Goal: Transaction & Acquisition: Purchase product/service

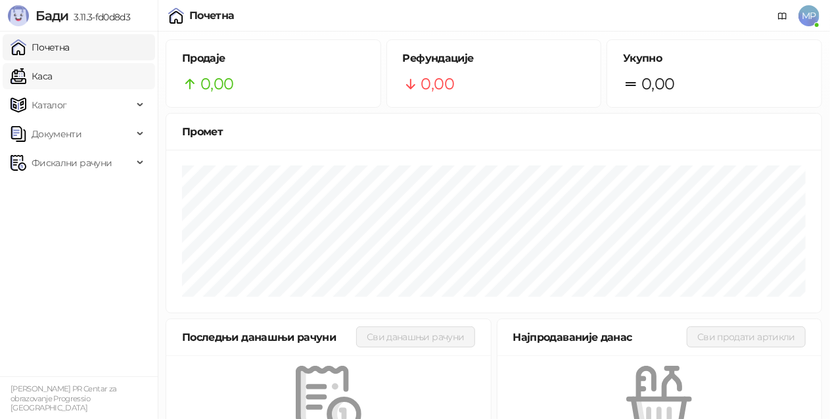
click at [52, 80] on link "Каса" at bounding box center [31, 76] width 41 height 26
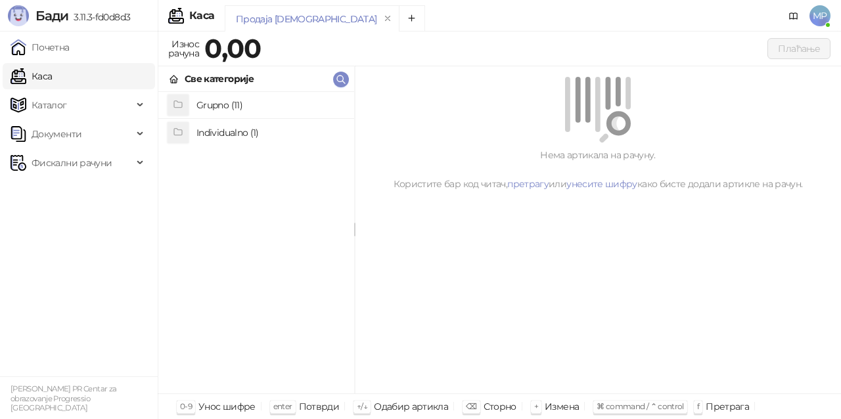
click at [286, 129] on h4 "Individualno (1)" at bounding box center [269, 132] width 147 height 21
click at [267, 103] on h4 "IPRU" at bounding box center [269, 105] width 147 height 21
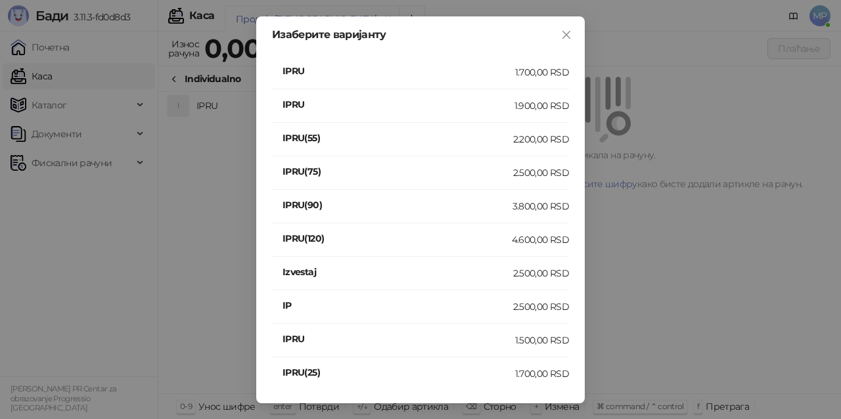
click at [532, 302] on div "2.500,00 RSD" at bounding box center [541, 307] width 56 height 14
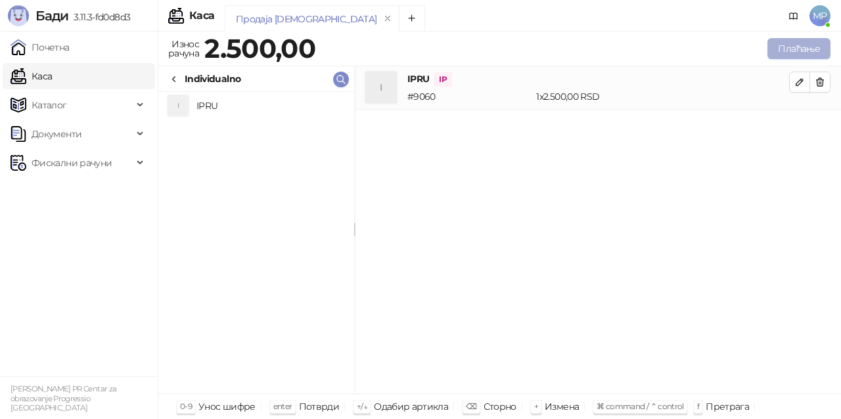
click at [787, 50] on button "Плаћање" at bounding box center [798, 48] width 63 height 21
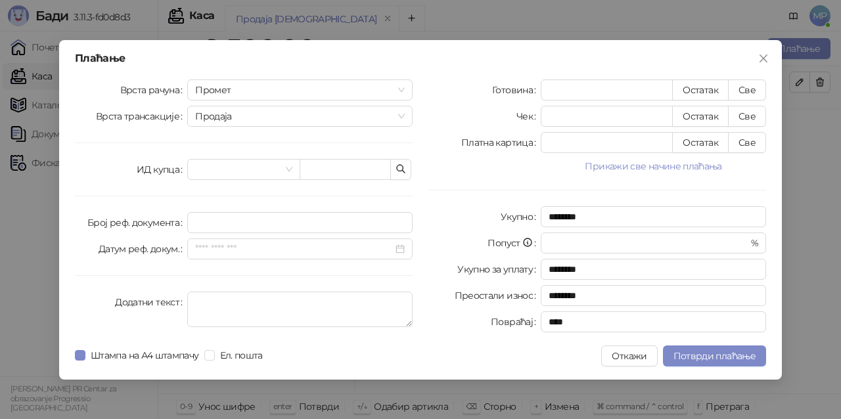
drag, startPoint x: 687, startPoint y: 166, endPoint x: 632, endPoint y: 164, distance: 54.6
click at [687, 164] on button "Прикажи све начине плаћања" at bounding box center [653, 166] width 225 height 16
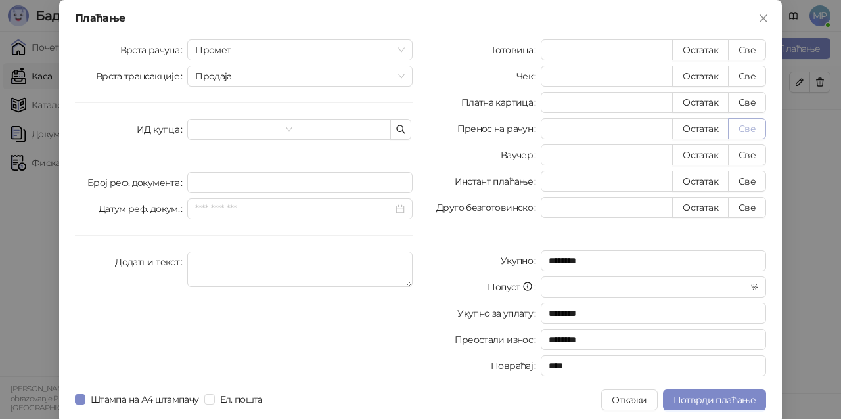
click at [744, 129] on button "Све" at bounding box center [747, 128] width 38 height 21
type input "****"
click at [720, 401] on span "Потврди плаћање" at bounding box center [714, 400] width 82 height 12
